Goal: Task Accomplishment & Management: Use online tool/utility

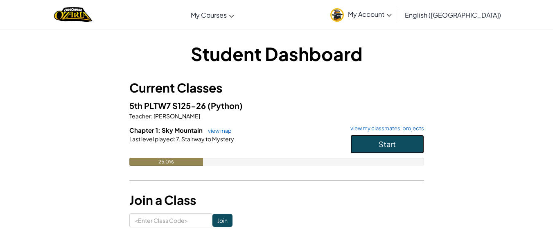
click at [378, 150] on button "Start" at bounding box center [387, 144] width 74 height 19
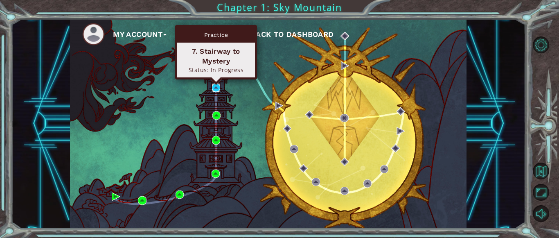
click at [216, 86] on img at bounding box center [216, 87] width 8 height 8
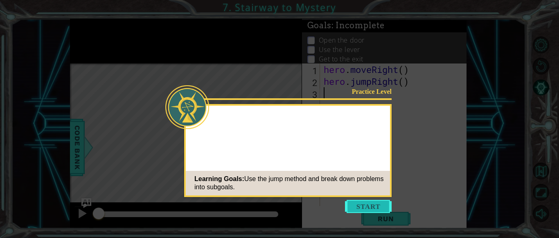
click at [353, 206] on button "Start" at bounding box center [368, 206] width 47 height 13
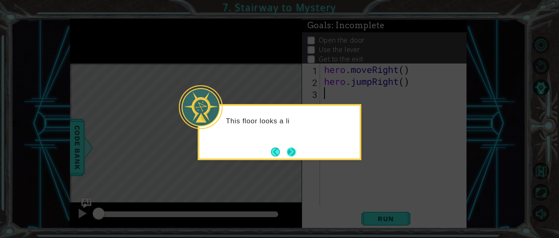
click at [292, 150] on button "Next" at bounding box center [291, 151] width 9 height 9
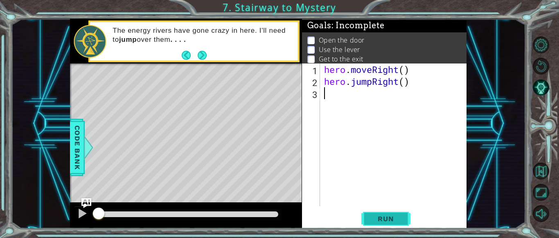
click at [399, 211] on button "Run" at bounding box center [385, 218] width 49 height 16
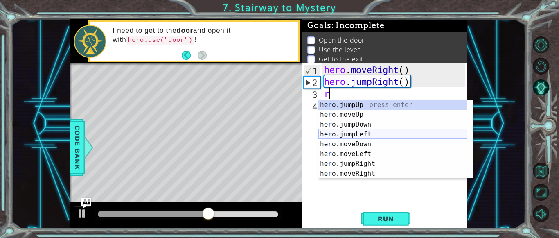
scroll to position [10, 0]
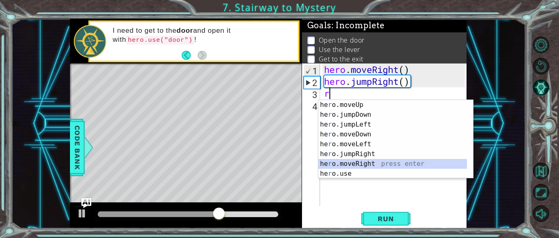
click at [371, 166] on div "he r o.moveUp press enter he r o.jumpDown press enter he r o.jumpLeft press ent…" at bounding box center [392, 149] width 148 height 98
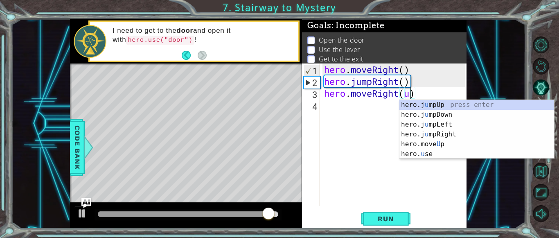
scroll to position [0, 4]
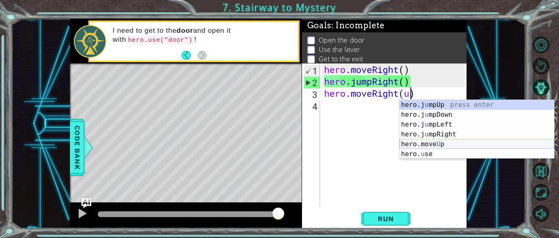
click at [444, 144] on div "hero.j u mpUp press enter hero.j u mpDown press enter hero.j u mpLeft press ent…" at bounding box center [476, 139] width 155 height 79
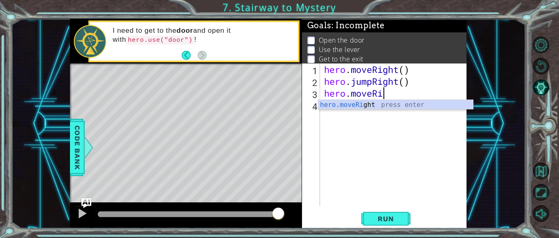
scroll to position [0, 2]
type textarea "hero.moveRight(1)"
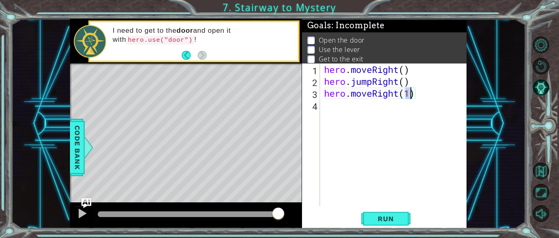
click at [337, 111] on div "hero . moveRight ( ) hero . jumpRight ( ) hero . moveRight ( 1 )" at bounding box center [395, 146] width 147 height 166
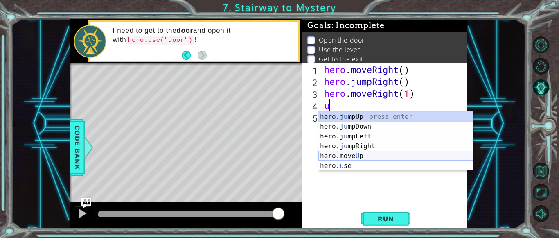
click at [366, 153] on div "hero.j u mpUp press enter hero.j u mpDown press enter hero.j u mpLeft press ent…" at bounding box center [395, 151] width 155 height 79
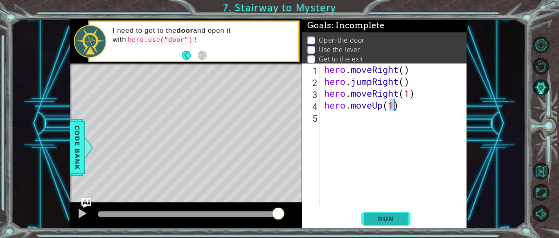
type textarea "hero.moveUp(1)"
click at [386, 217] on span "Run" at bounding box center [385, 218] width 32 height 8
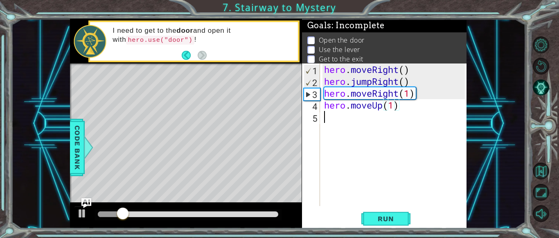
drag, startPoint x: 386, startPoint y: 217, endPoint x: 340, endPoint y: 152, distance: 79.5
click at [340, 152] on div "hero . moveRight ( ) hero . jumpRight ( ) hero . moveRight ( 1 ) hero . moveUp …" at bounding box center [395, 146] width 147 height 166
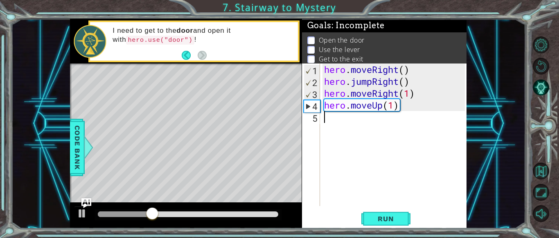
type textarea "i"
type textarea "z"
type textarea "a"
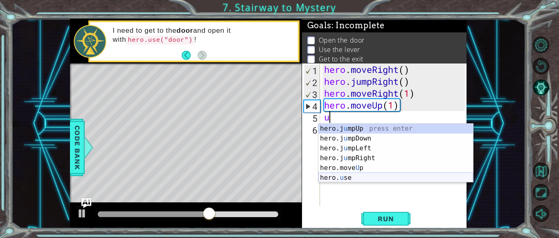
click at [356, 178] on div "hero.j u mpUp press enter hero.j u mpDown press enter hero.j u mpLeft press ent…" at bounding box center [395, 163] width 155 height 79
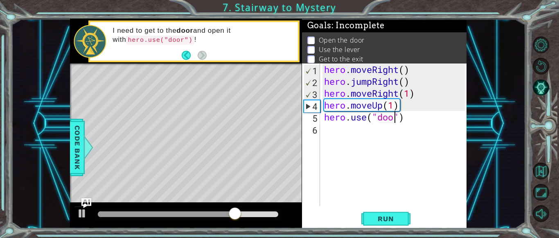
type textarea "hero.use("door")"
click at [343, 128] on div "hero . moveRight ( ) hero . jumpRight ( ) hero . moveRight ( 1 ) hero . moveUp …" at bounding box center [395, 146] width 147 height 166
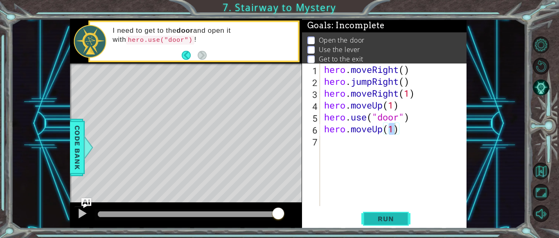
click at [371, 213] on button "Run" at bounding box center [385, 218] width 49 height 16
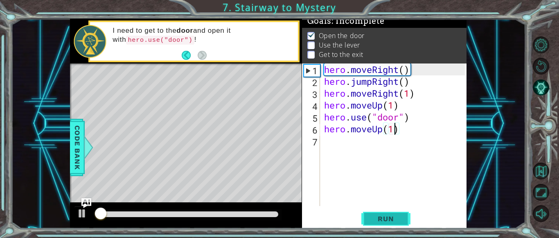
scroll to position [7, 0]
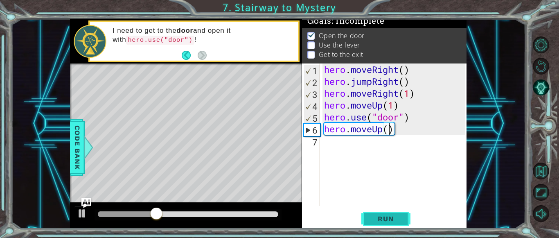
type textarea "hero.moveUp(2)"
click at [344, 144] on div "hero . moveRight ( ) hero . jumpRight ( ) hero . moveRight ( 1 ) hero . moveUp …" at bounding box center [395, 146] width 147 height 166
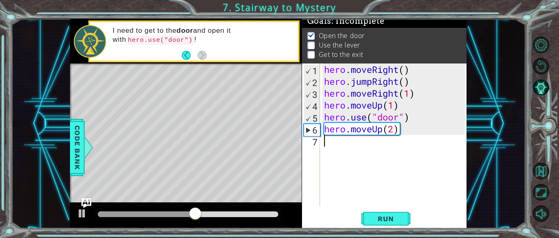
scroll to position [0, 0]
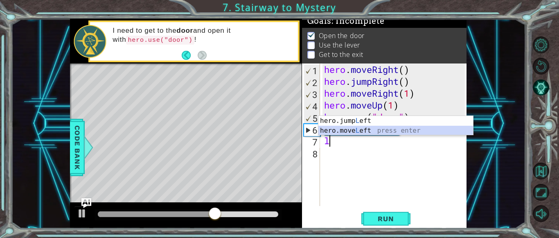
click at [366, 130] on div "hero.jump L eft press enter hero.move L eft press enter" at bounding box center [395, 135] width 155 height 39
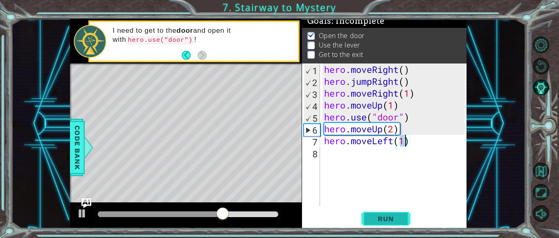
type textarea "hero.moveLeft(1)"
click at [381, 218] on span "Run" at bounding box center [385, 218] width 32 height 8
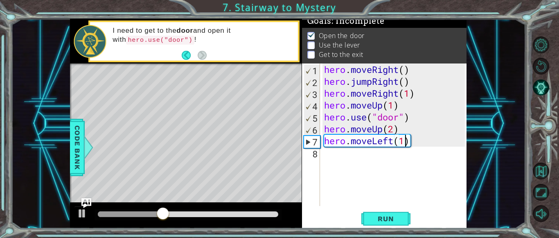
click at [342, 159] on div "hero . moveRight ( ) hero . jumpRight ( ) hero . moveRight ( 1 ) hero . moveUp …" at bounding box center [395, 146] width 147 height 166
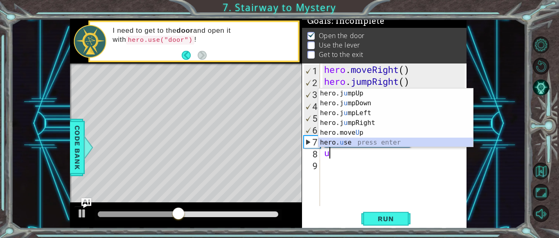
click at [352, 140] on div "hero.j u mpUp press enter hero.j u mpDown press enter hero.j u mpLeft press ent…" at bounding box center [395, 127] width 155 height 79
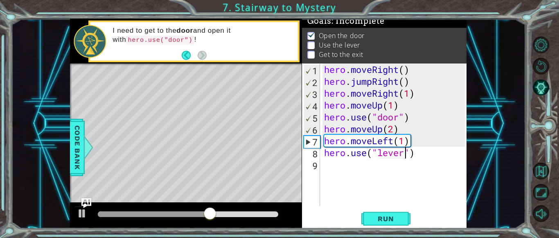
scroll to position [0, 4]
click at [398, 148] on div "hero . moveRight ( ) hero . jumpRight ( ) hero . moveRight ( 1 ) hero . moveUp …" at bounding box center [395, 146] width 147 height 166
click at [412, 151] on div "hero . moveRight ( ) hero . jumpRight ( ) hero . moveRight ( 1 ) hero . moveUp …" at bounding box center [395, 146] width 147 height 166
type textarea "hero.use("lever")"
